Goal: Task Accomplishment & Management: Manage account settings

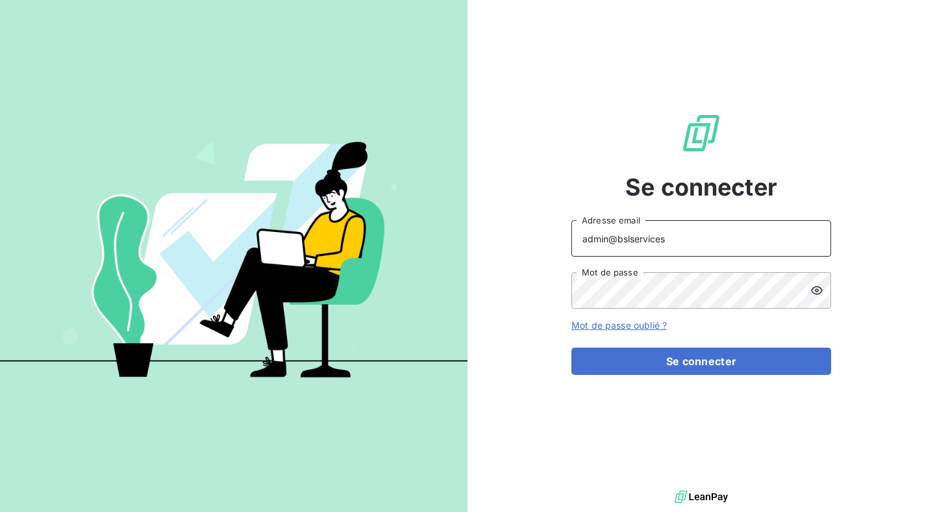
drag, startPoint x: 675, startPoint y: 246, endPoint x: 545, endPoint y: 239, distance: 130.1
click at [545, 239] on div "Se connecter admin@bslservices Adresse email Mot de passe Mot de passe oublié ?…" at bounding box center [702, 243] width 468 height 487
type input "[EMAIL_ADDRESS][DOMAIN_NAME]"
click at [674, 344] on form "agathe@leanpay.fr Adresse email Mot de passe Mot de passe oublié ? Se connecter" at bounding box center [702, 297] width 260 height 155
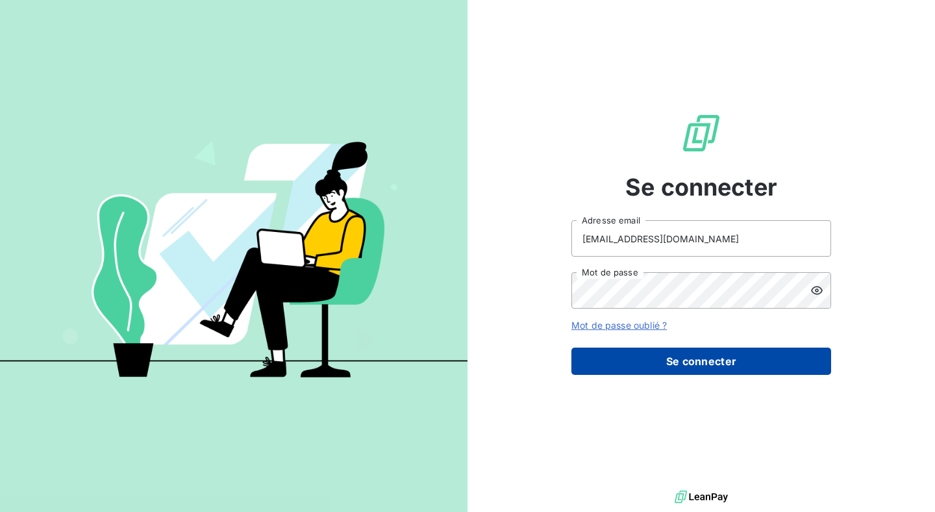
click at [676, 363] on button "Se connecter" at bounding box center [702, 361] width 260 height 27
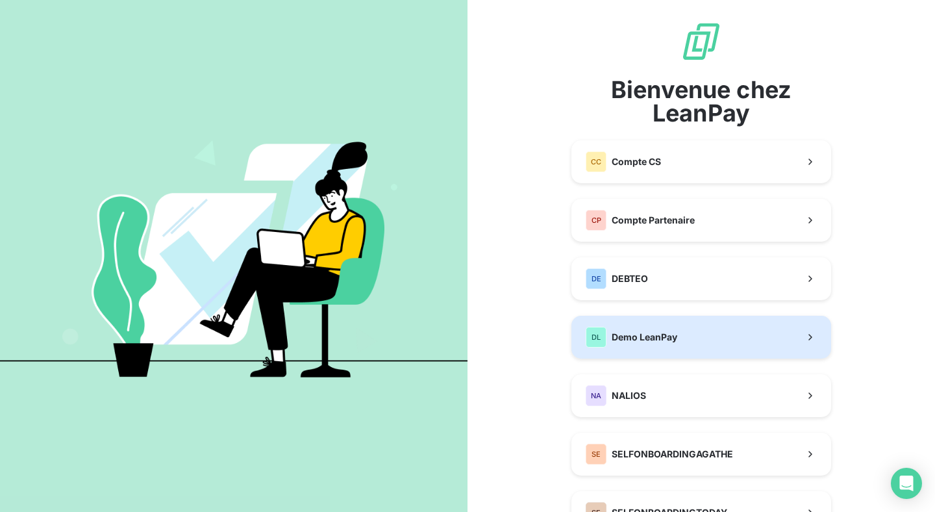
click at [672, 337] on span "Demo LeanPay" at bounding box center [645, 337] width 66 height 13
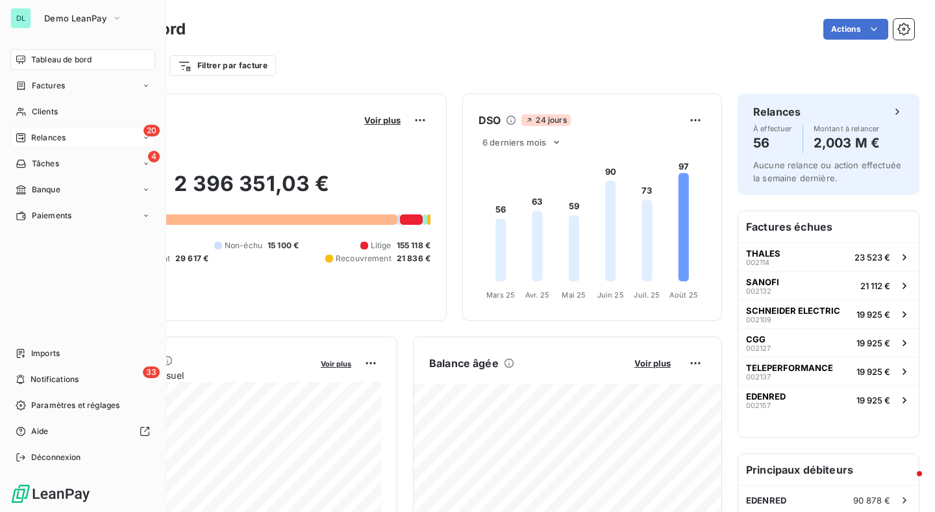
click at [38, 131] on div "20 Relances" at bounding box center [82, 137] width 145 height 21
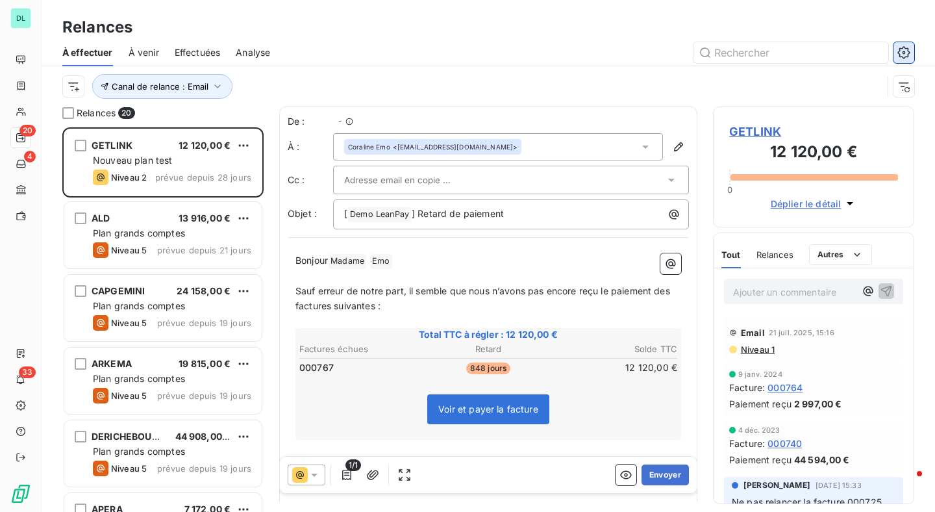
scroll to position [385, 201]
click at [903, 54] on icon "button" at bounding box center [904, 52] width 13 height 13
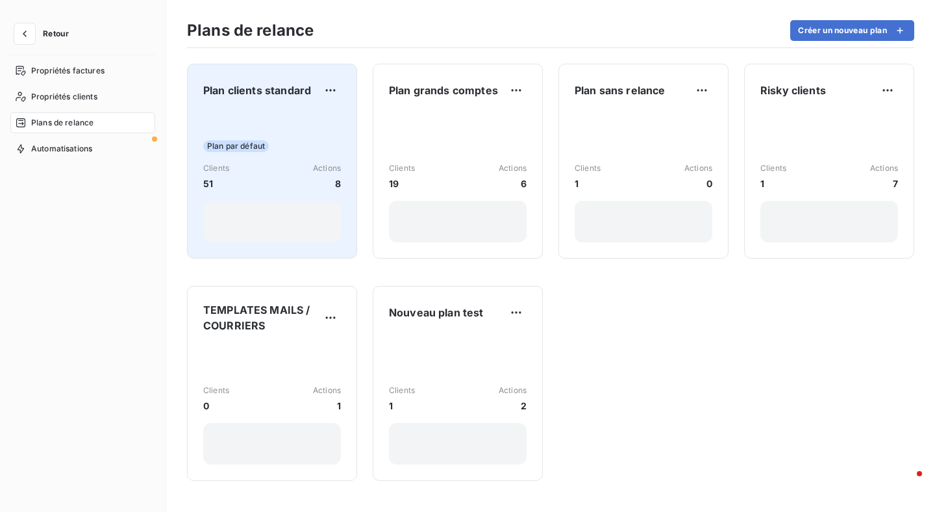
click at [298, 173] on div "Clients 51 Actions 8" at bounding box center [272, 176] width 138 height 28
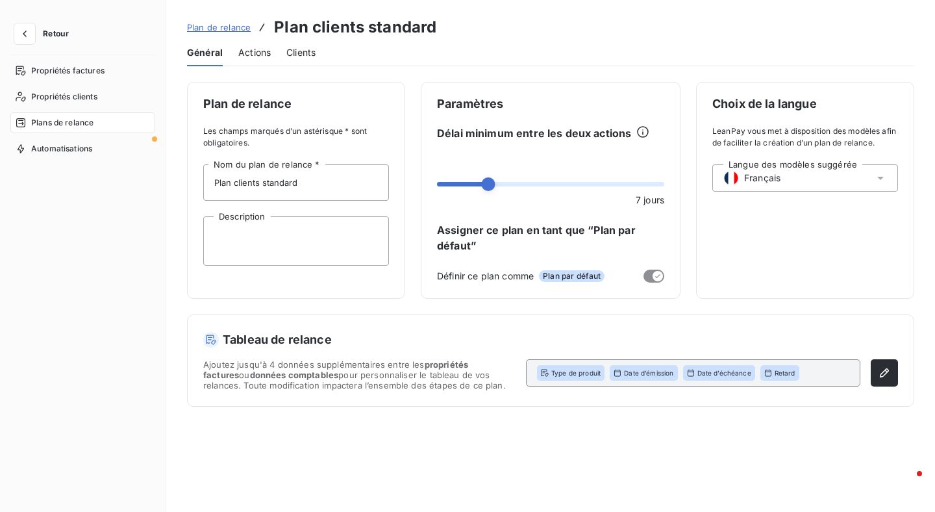
click at [262, 57] on span "Actions" at bounding box center [254, 52] width 32 height 13
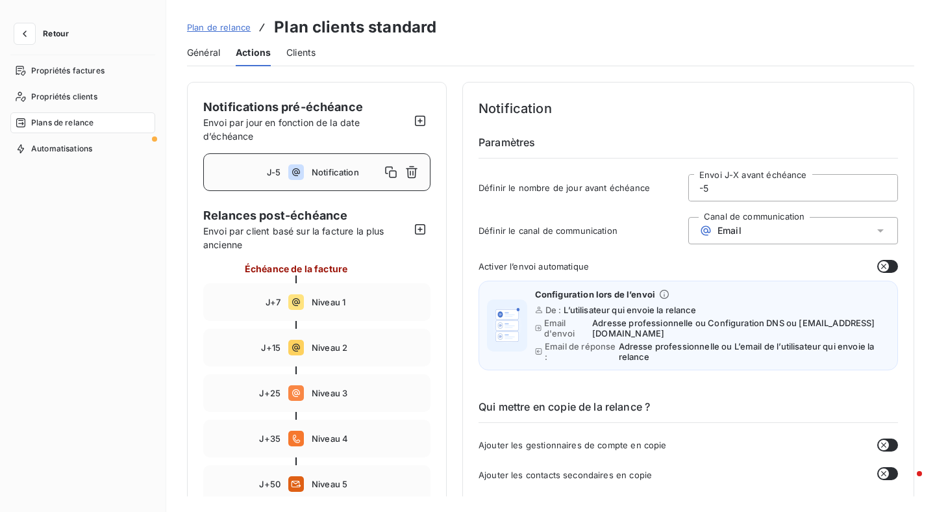
click at [214, 57] on span "Général" at bounding box center [203, 52] width 33 height 13
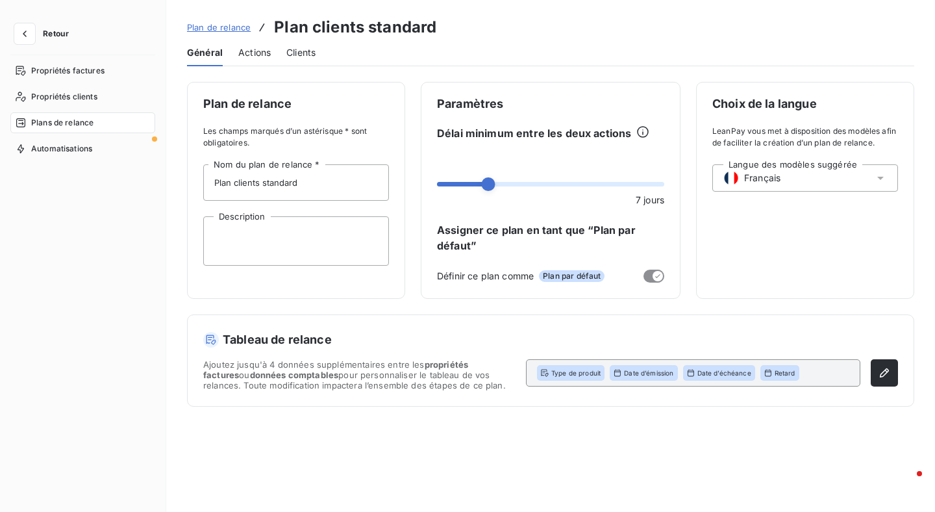
click at [218, 20] on div "Plan de relance Plan clients standard" at bounding box center [311, 27] width 249 height 23
click at [220, 31] on span "Plan de relance" at bounding box center [219, 27] width 64 height 10
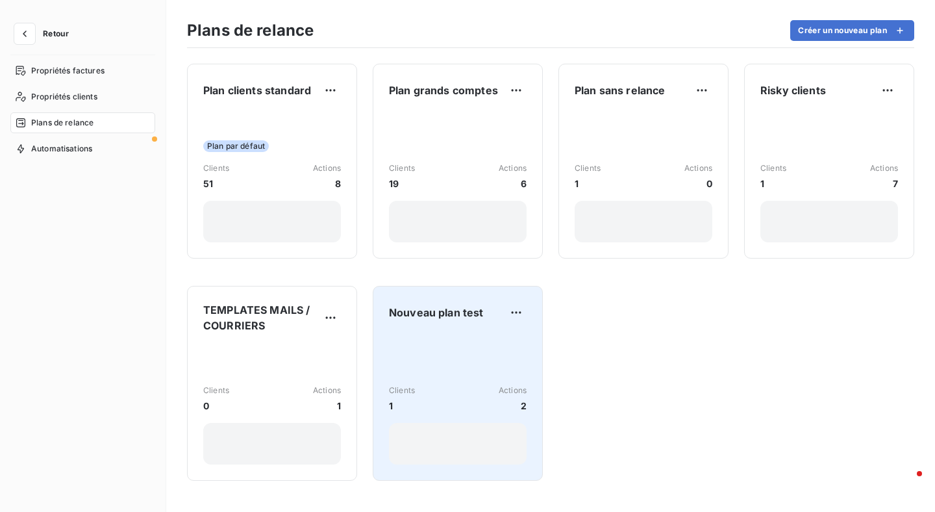
click at [510, 370] on div "Clients 1 Actions 2" at bounding box center [458, 398] width 138 height 131
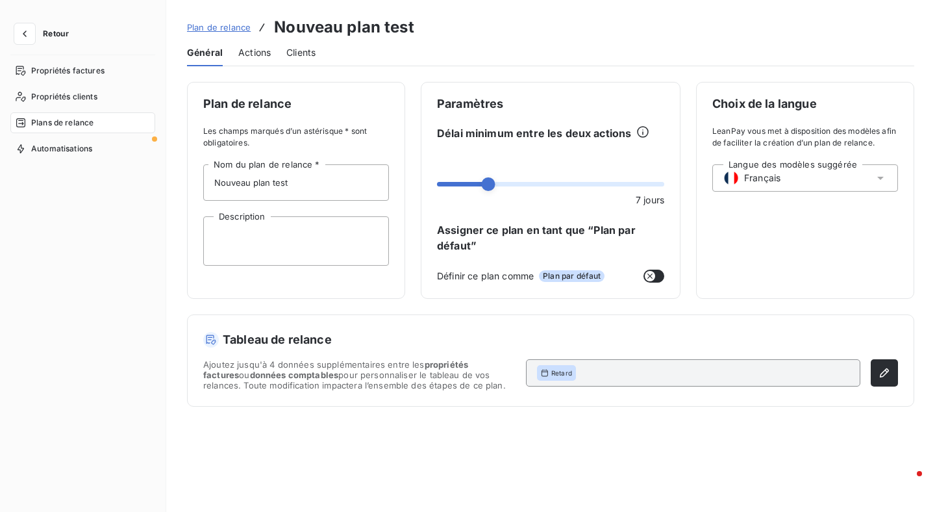
click at [299, 60] on div "Clients" at bounding box center [300, 52] width 29 height 27
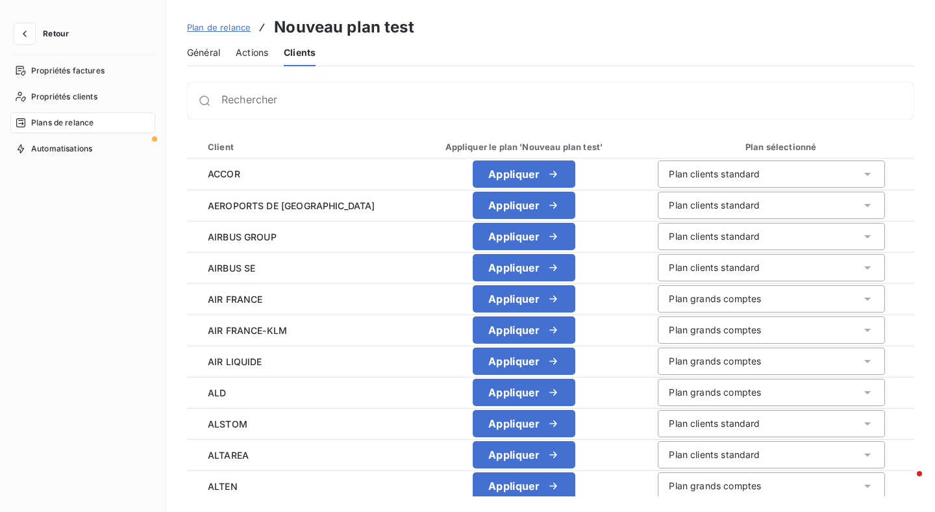
click at [265, 56] on span "Actions" at bounding box center [252, 52] width 32 height 13
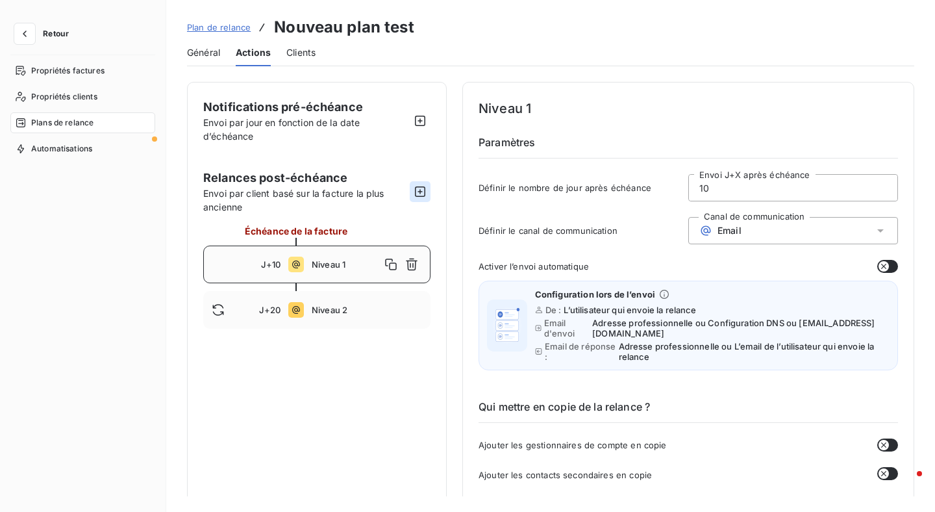
click at [427, 192] on button "button" at bounding box center [420, 191] width 21 height 21
type input "30"
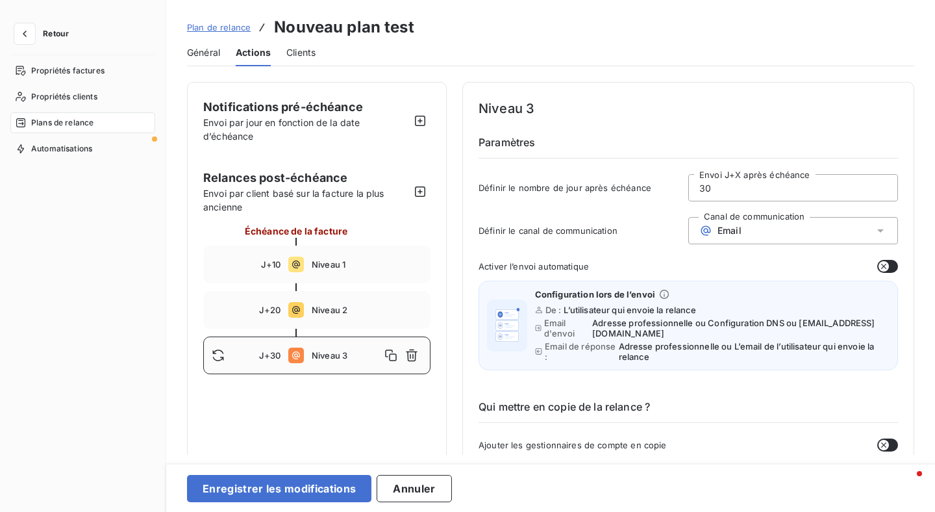
click at [357, 354] on span "Niveau 3" at bounding box center [346, 355] width 69 height 10
click at [738, 239] on div "Email" at bounding box center [794, 230] width 210 height 27
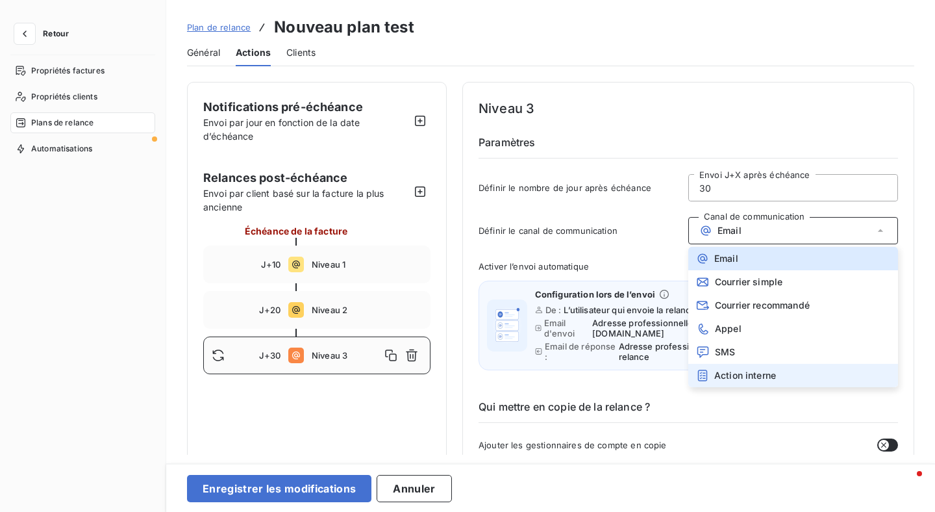
click at [739, 374] on span "Action interne" at bounding box center [746, 375] width 62 height 10
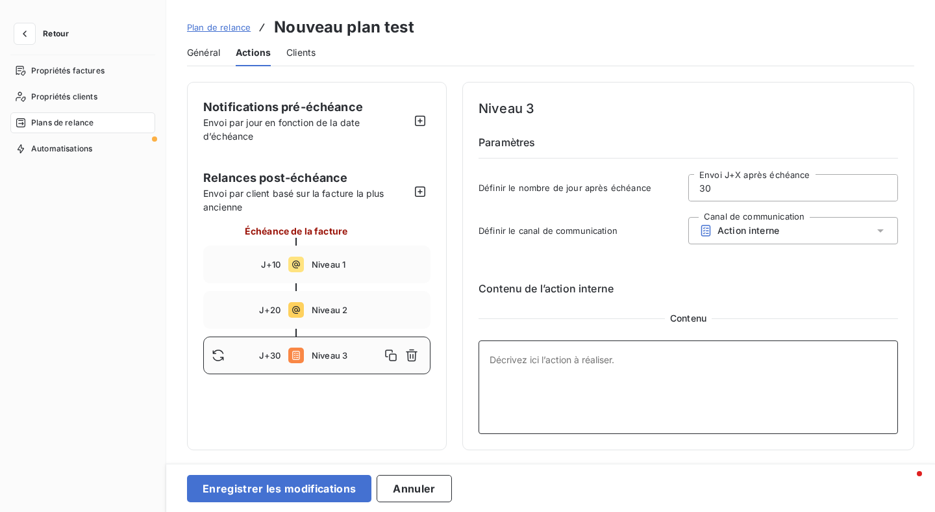
click at [739, 374] on textarea at bounding box center [689, 387] width 420 height 94
type textarea "p"
type textarea "S"
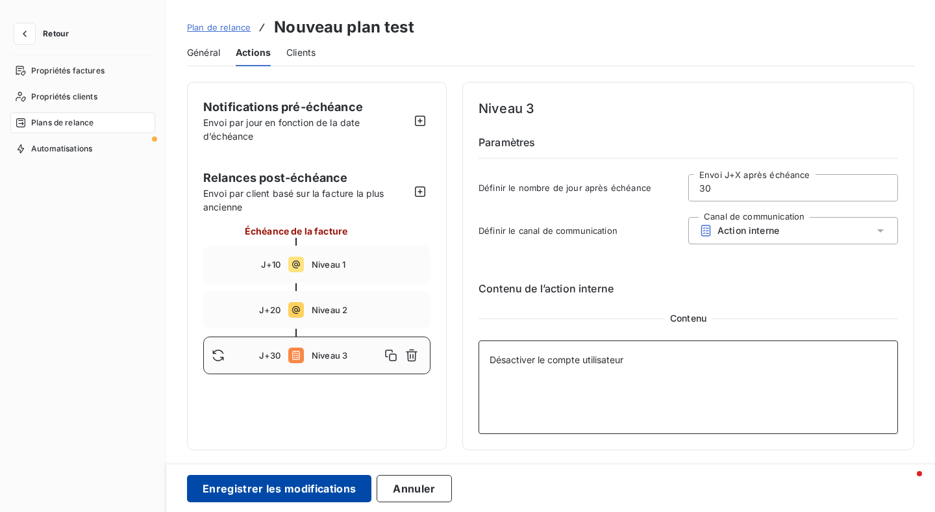
type textarea "Désactiver le compte utilisateur"
click at [339, 492] on button "Enregistrer les modifications" at bounding box center [279, 488] width 184 height 27
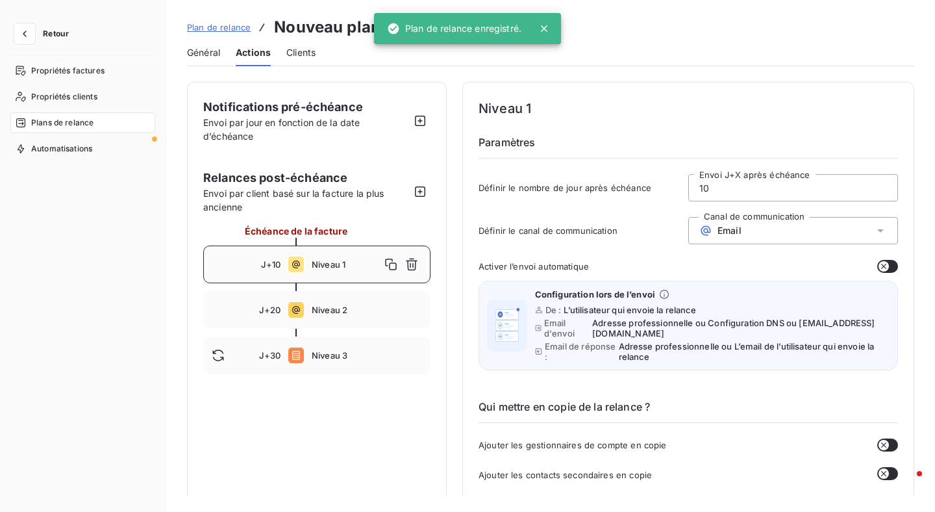
click at [296, 58] on span "Clients" at bounding box center [300, 52] width 29 height 13
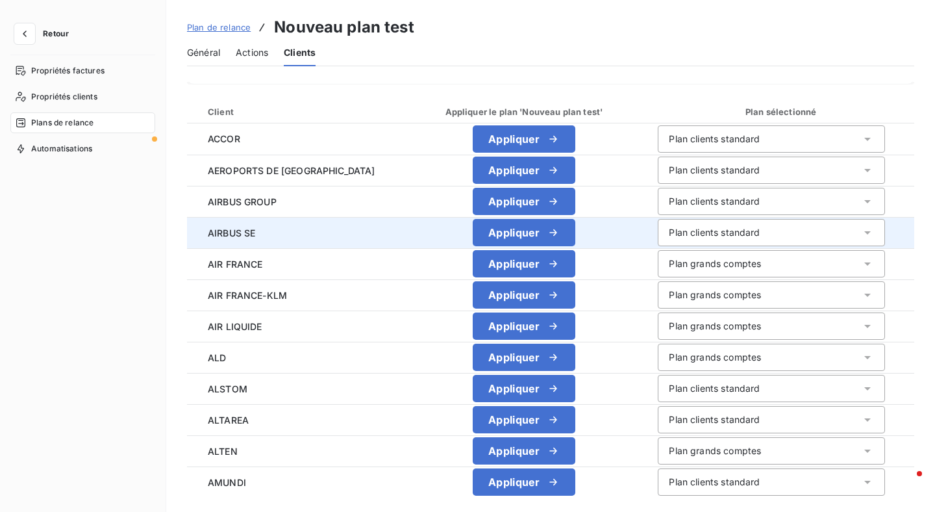
scroll to position [34, 0]
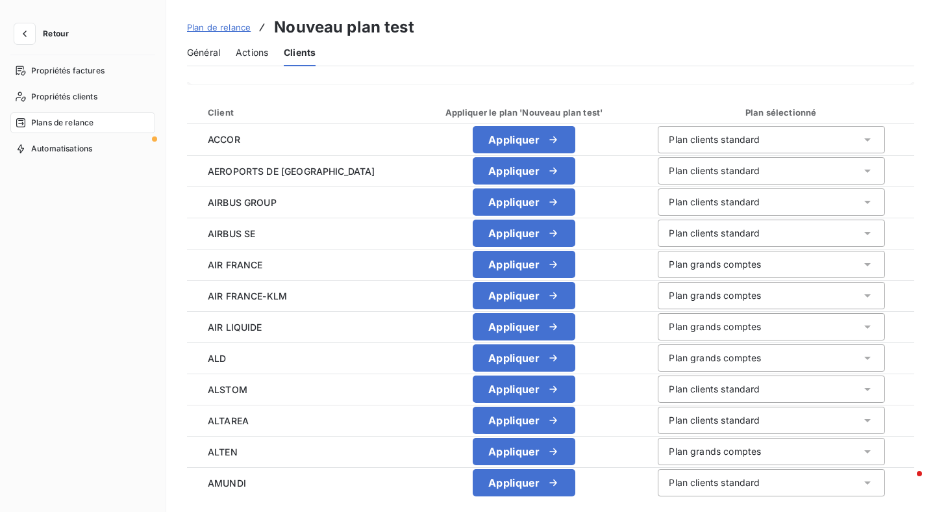
click at [210, 51] on span "Général" at bounding box center [203, 52] width 33 height 13
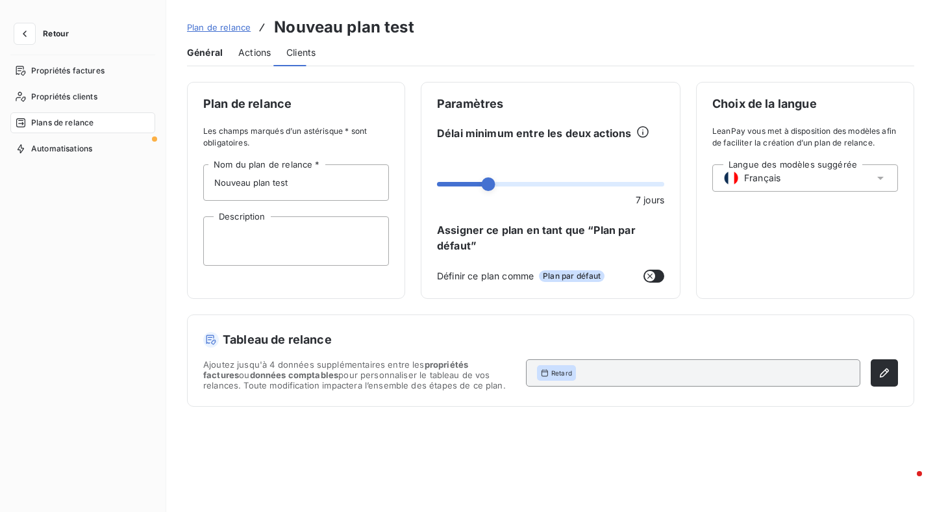
scroll to position [0, 0]
click at [204, 26] on span "Plan de relance" at bounding box center [219, 27] width 64 height 10
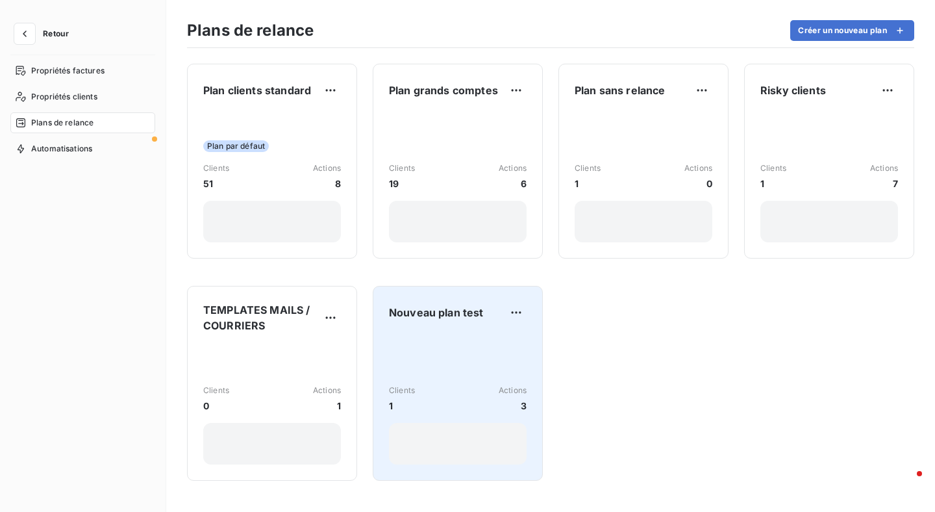
click at [430, 408] on div "Clients 1 Actions 3" at bounding box center [458, 399] width 138 height 28
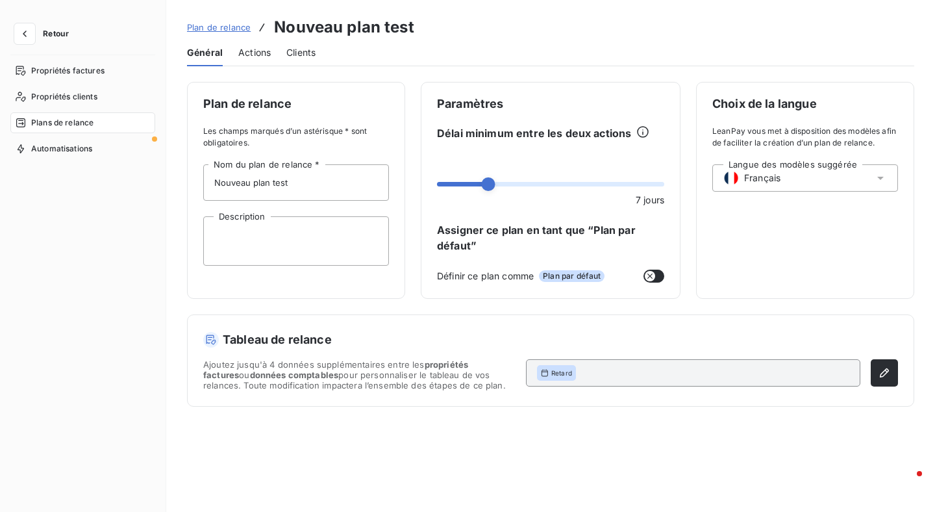
click at [285, 40] on div "Général Actions Clients" at bounding box center [551, 52] width 728 height 27
click at [290, 50] on span "Clients" at bounding box center [300, 52] width 29 height 13
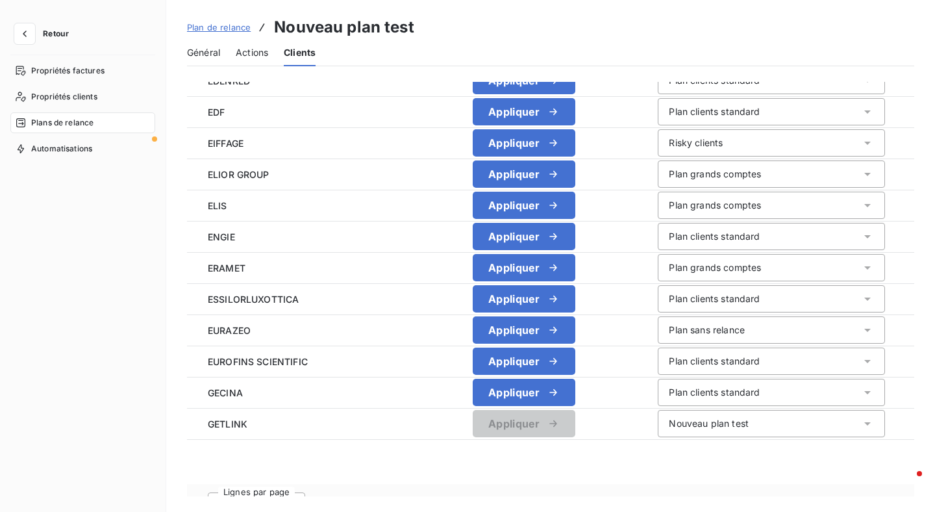
scroll to position [1310, 0]
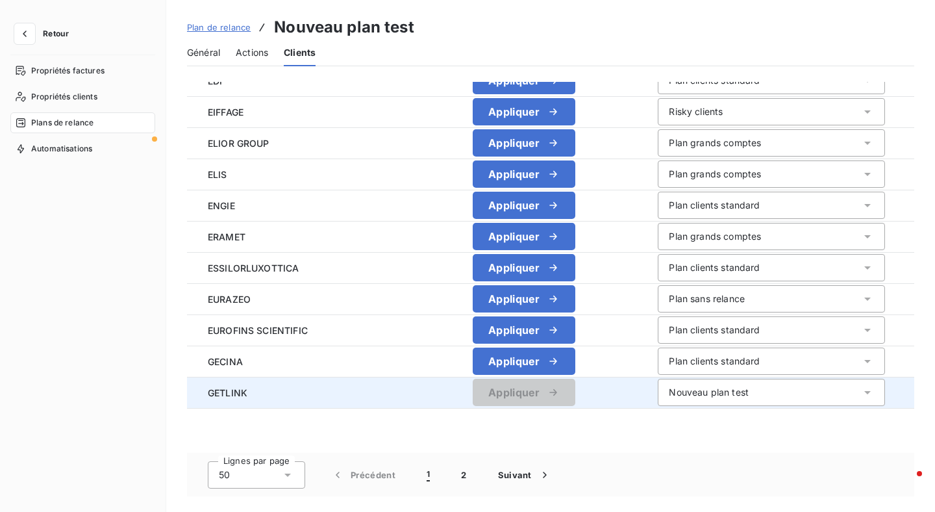
click at [236, 390] on span "GETLINK" at bounding box center [293, 393] width 192 height 14
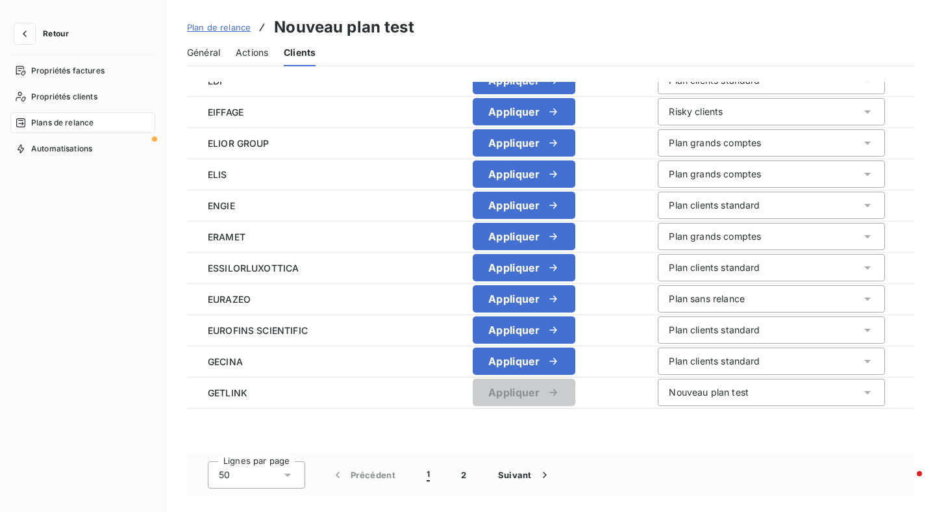
click at [62, 34] on span "Retour" at bounding box center [56, 34] width 26 height 8
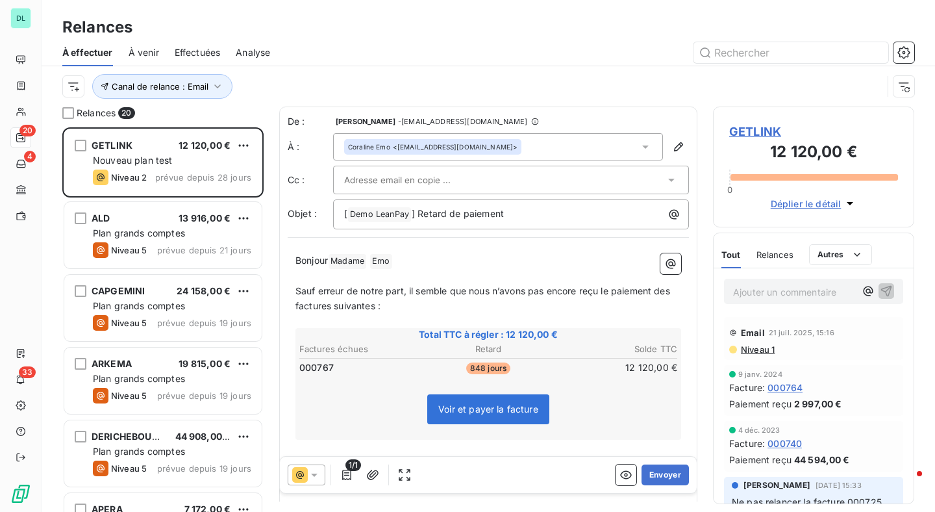
scroll to position [385, 201]
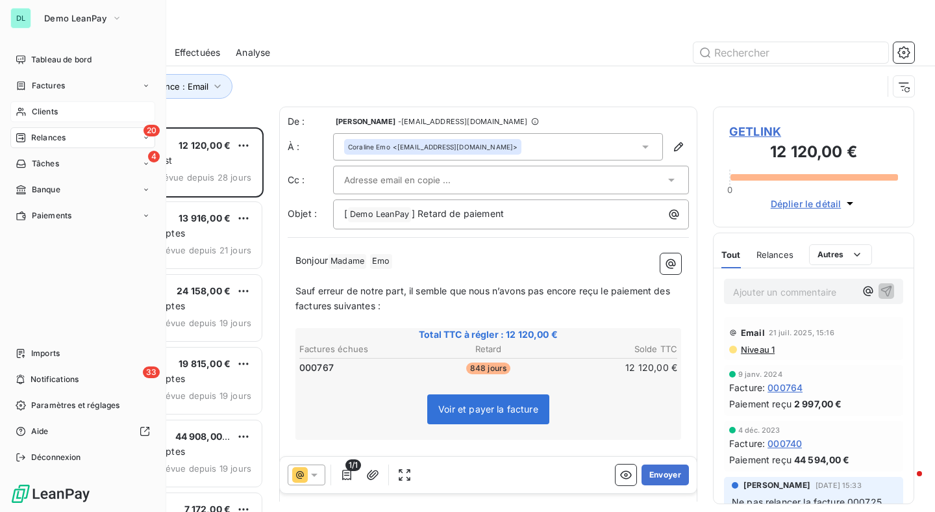
click at [57, 104] on div "Clients" at bounding box center [82, 111] width 145 height 21
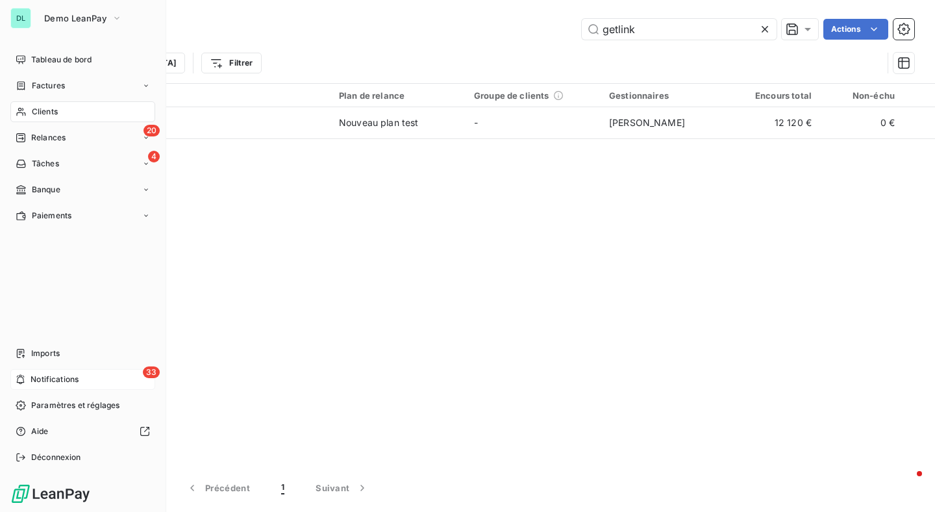
type input "getlink"
click at [27, 372] on div "33 Notifications" at bounding box center [82, 379] width 145 height 21
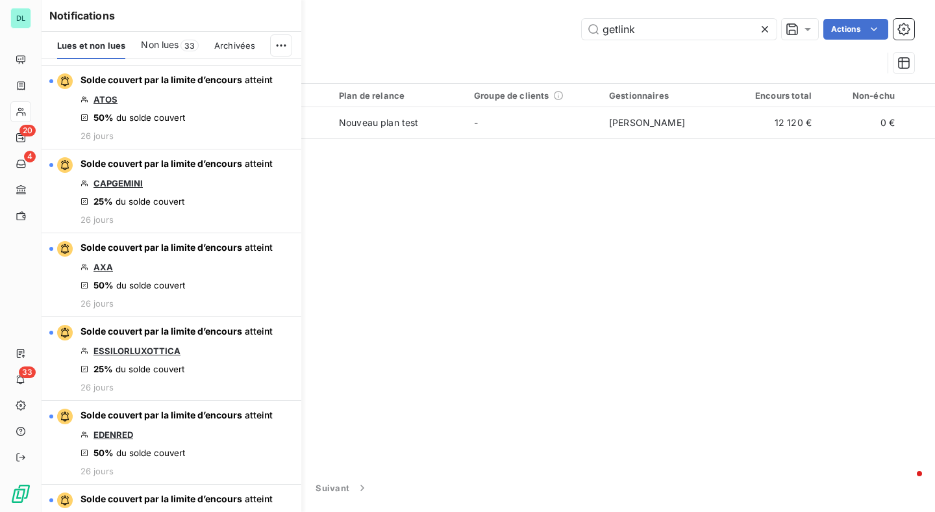
scroll to position [843, 0]
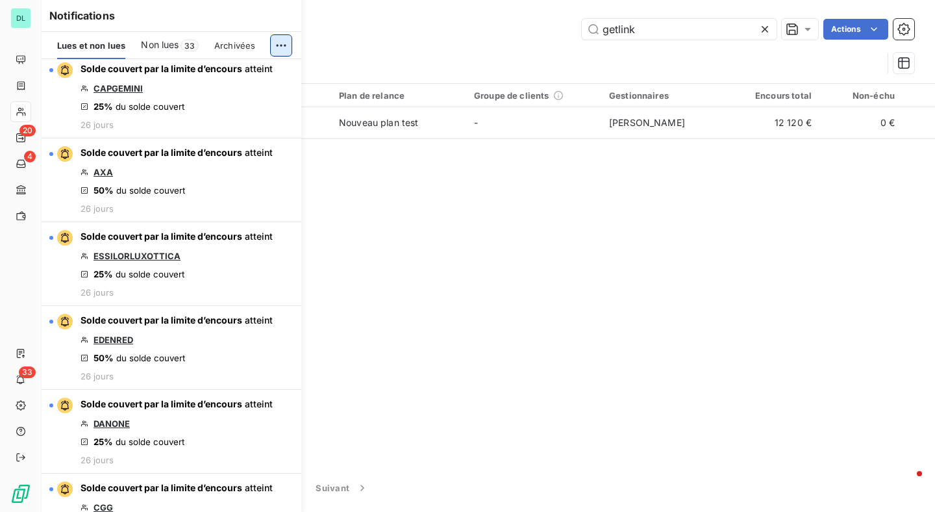
click at [281, 45] on html "DL 20 4 33 Clients getlink Actions Trier Filtrer Client 1 Plan de relance Group…" at bounding box center [467, 256] width 935 height 512
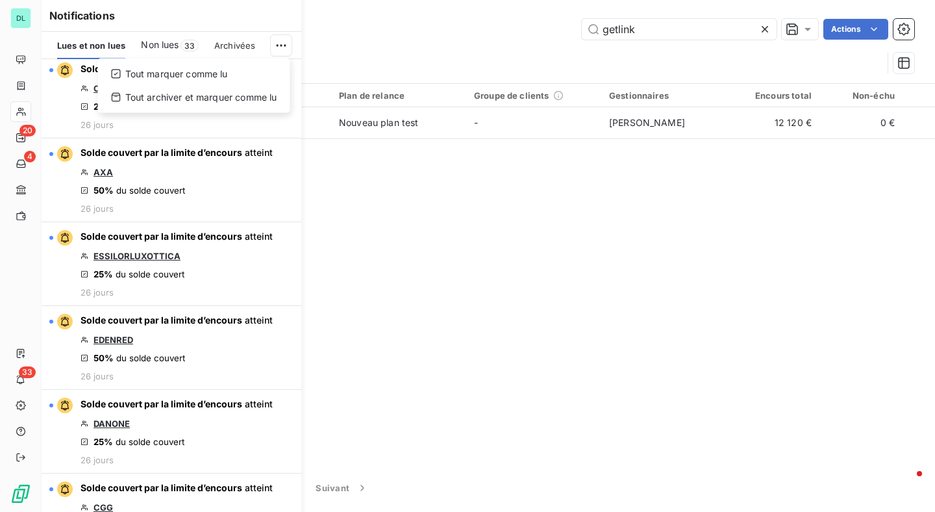
click at [34, 408] on html "DL 20 4 33 Clients getlink Actions Trier Filtrer Client 1 Plan de relance Group…" at bounding box center [467, 256] width 935 height 512
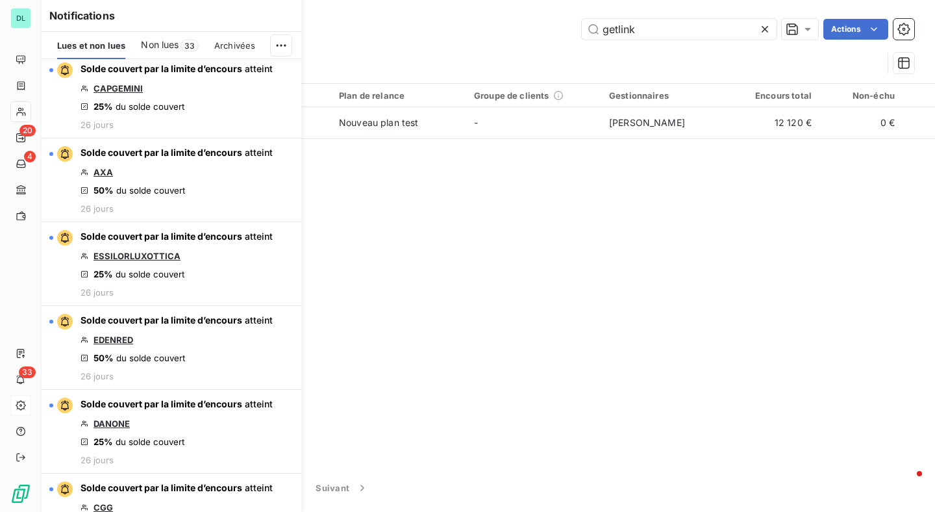
click at [27, 408] on div at bounding box center [20, 405] width 21 height 21
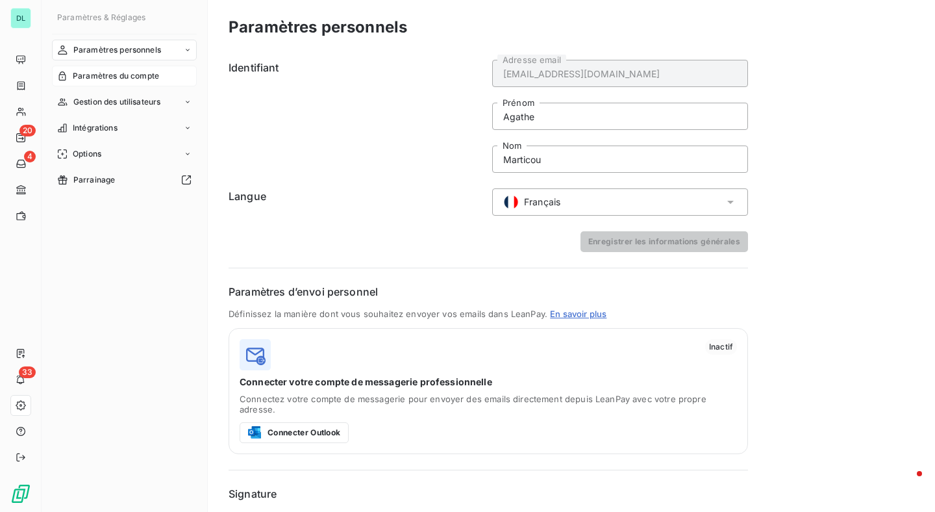
click at [140, 82] on div "Paramètres du compte" at bounding box center [124, 76] width 145 height 21
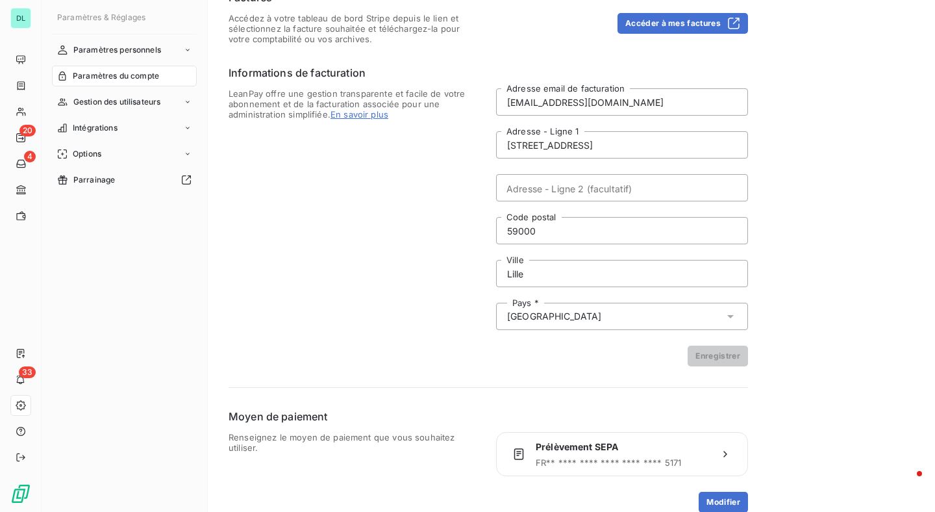
scroll to position [81, 0]
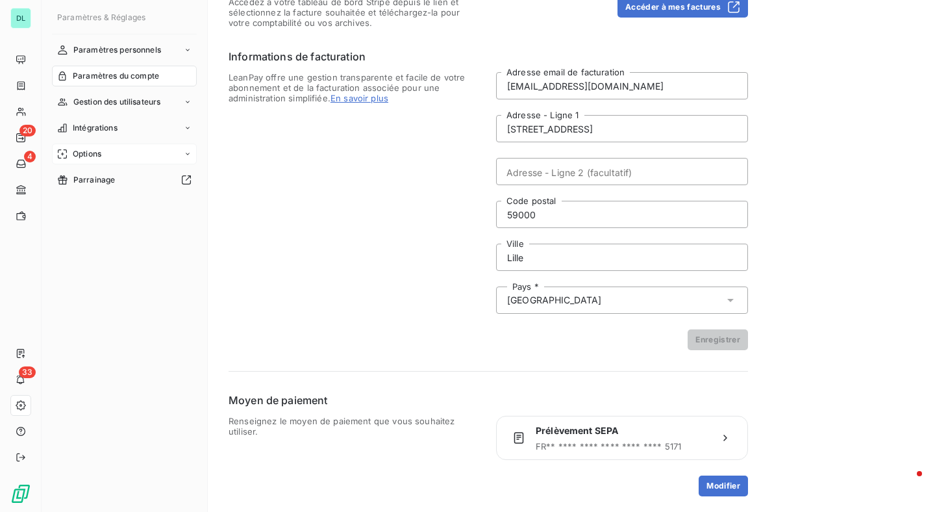
click at [134, 160] on div "Options" at bounding box center [124, 154] width 145 height 21
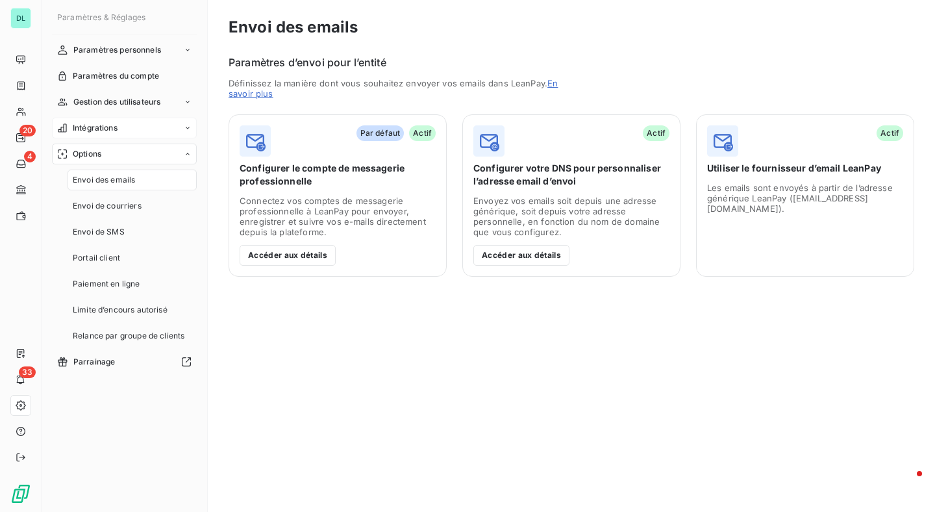
click at [124, 135] on div "Intégrations" at bounding box center [124, 128] width 145 height 21
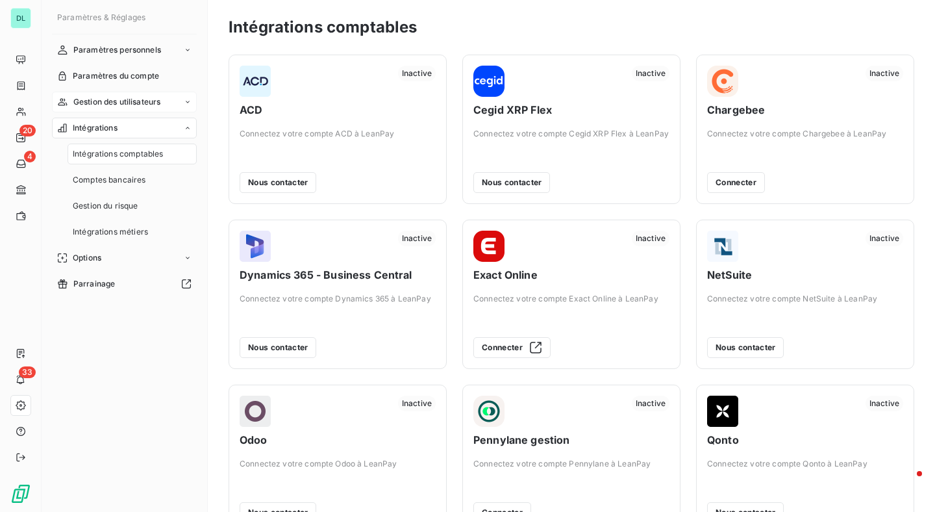
click at [132, 101] on span "Gestion des utilisateurs" at bounding box center [117, 102] width 88 height 12
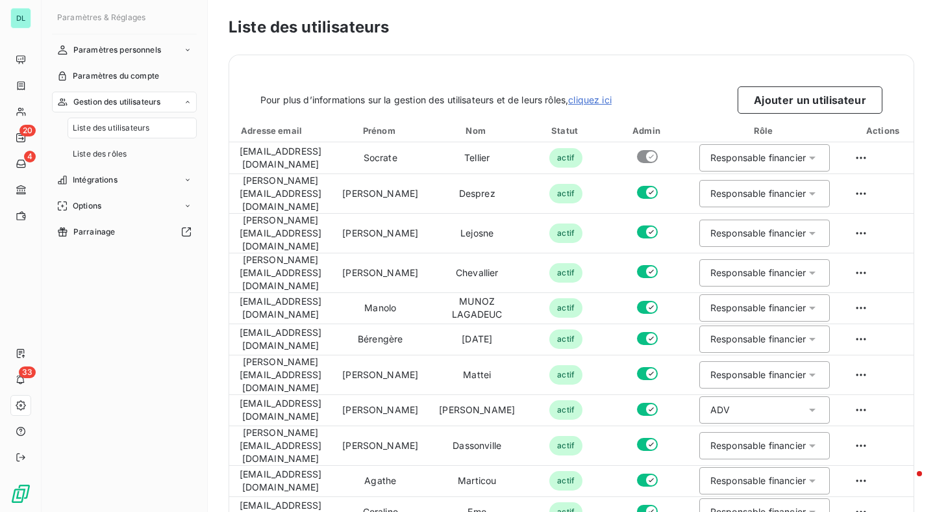
click at [129, 87] on nav "Paramètres personnels Paramètres du compte Gestion des utilisateurs Liste des u…" at bounding box center [124, 141] width 145 height 203
click at [128, 82] on div "Paramètres du compte" at bounding box center [124, 76] width 145 height 21
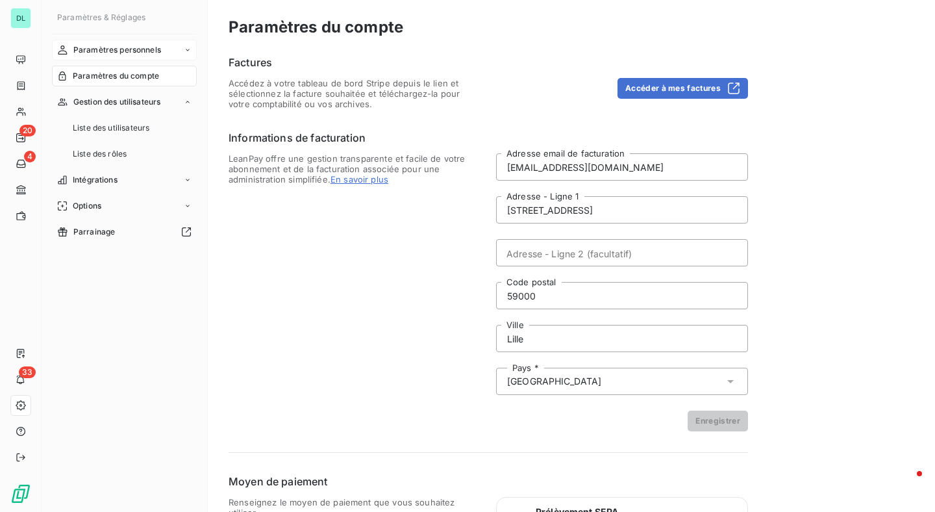
click at [125, 47] on span "Paramètres personnels" at bounding box center [117, 50] width 88 height 12
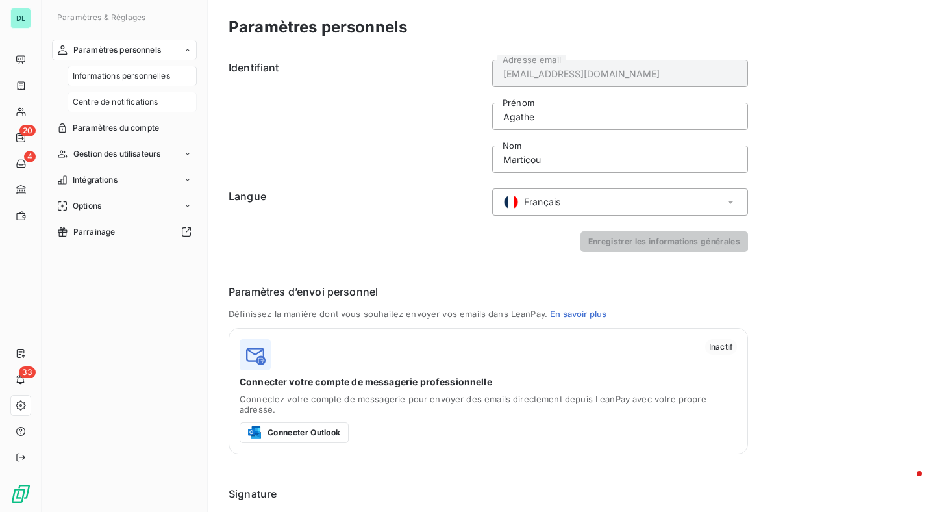
click at [127, 110] on div "Centre de notifications" at bounding box center [132, 102] width 129 height 21
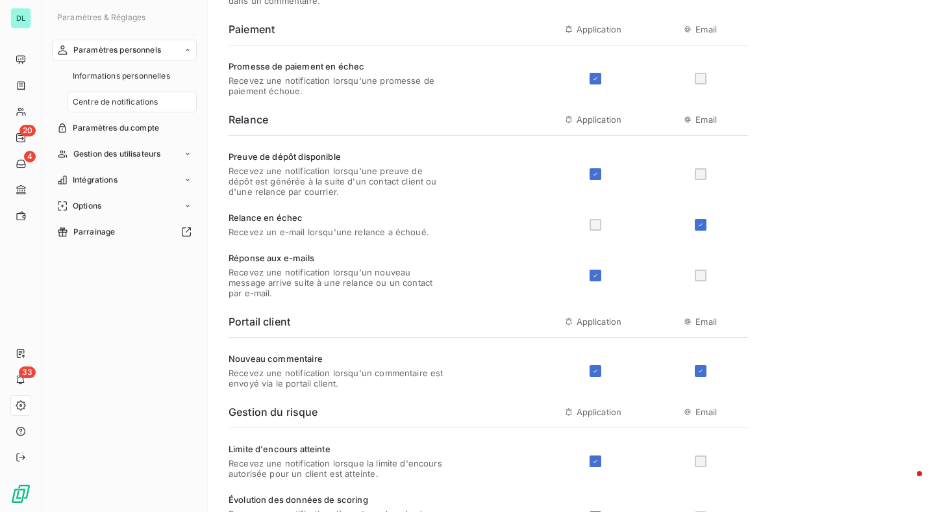
scroll to position [466, 0]
